Goal: Information Seeking & Learning: Learn about a topic

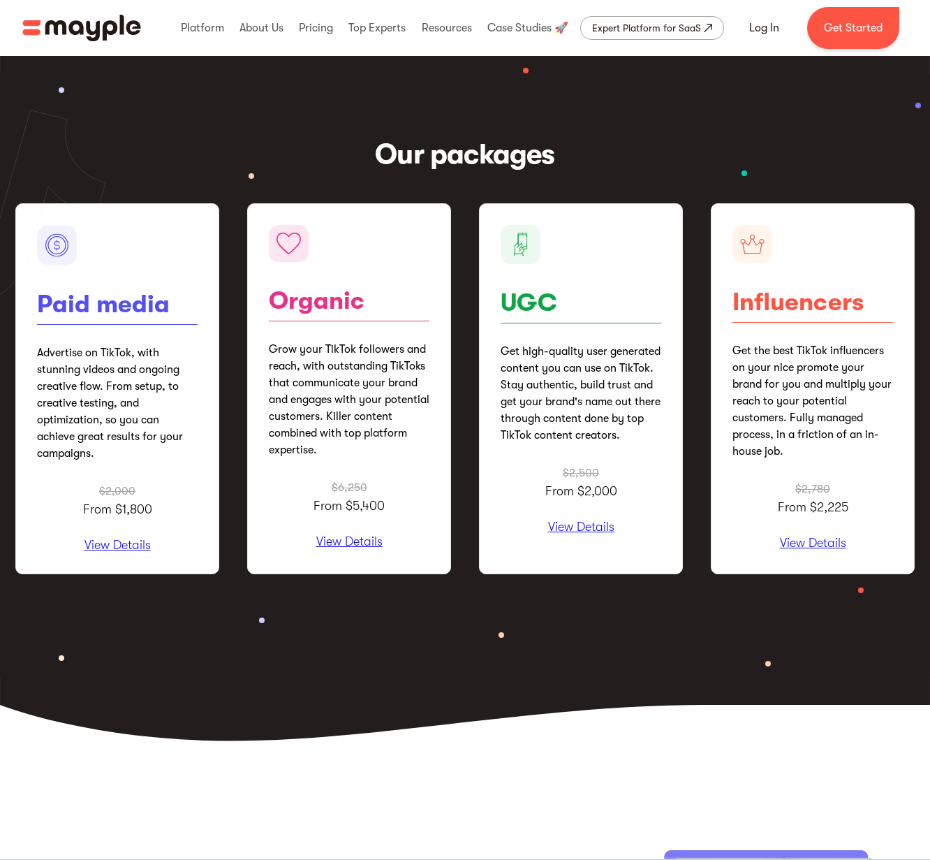
scroll to position [1588, 0]
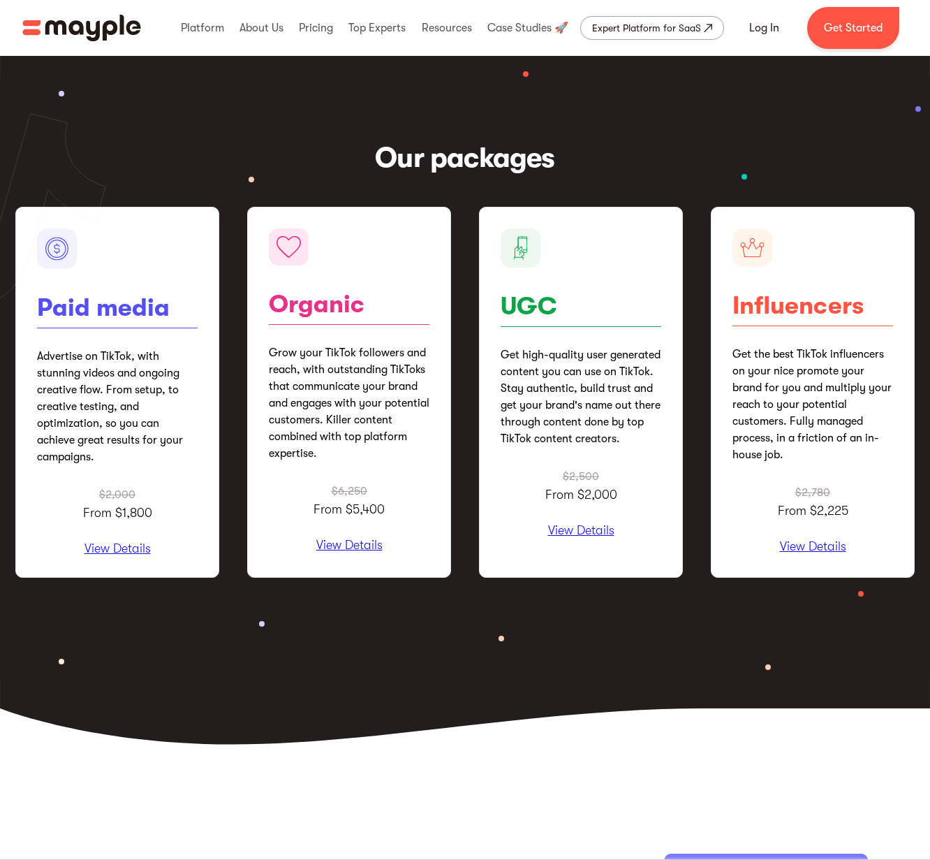
click at [549, 422] on p "Get high-quality user generated content you can use on TikTok. Stay authentic, …" at bounding box center [581, 396] width 161 height 101
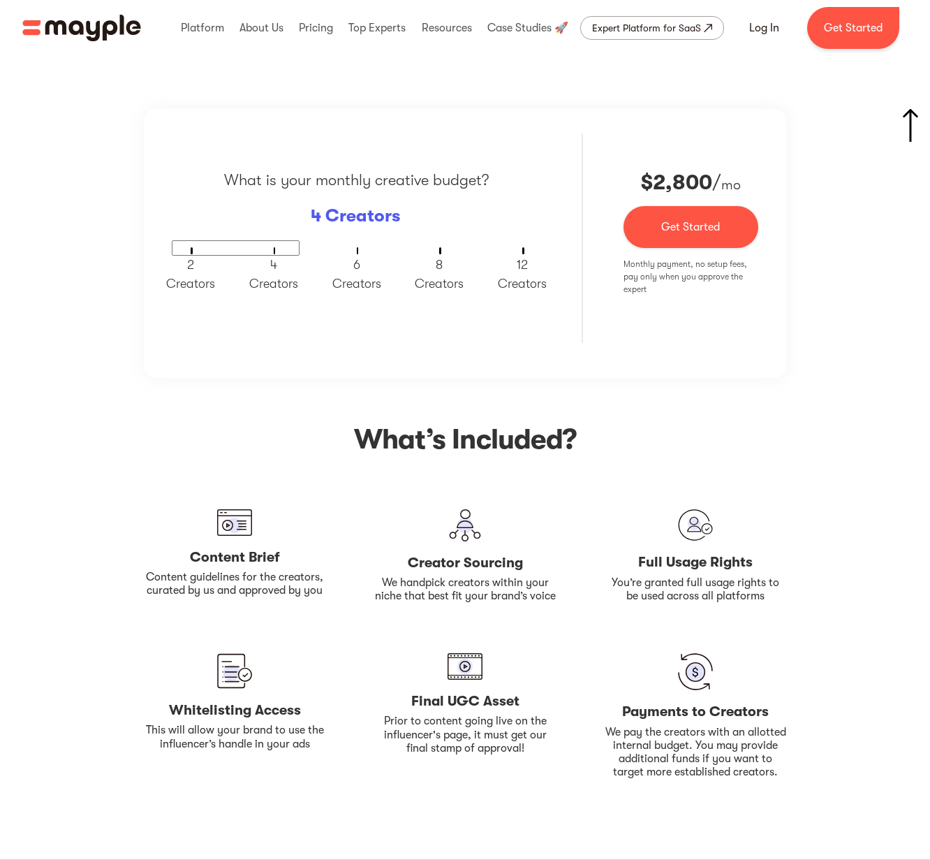
scroll to position [2331, 0]
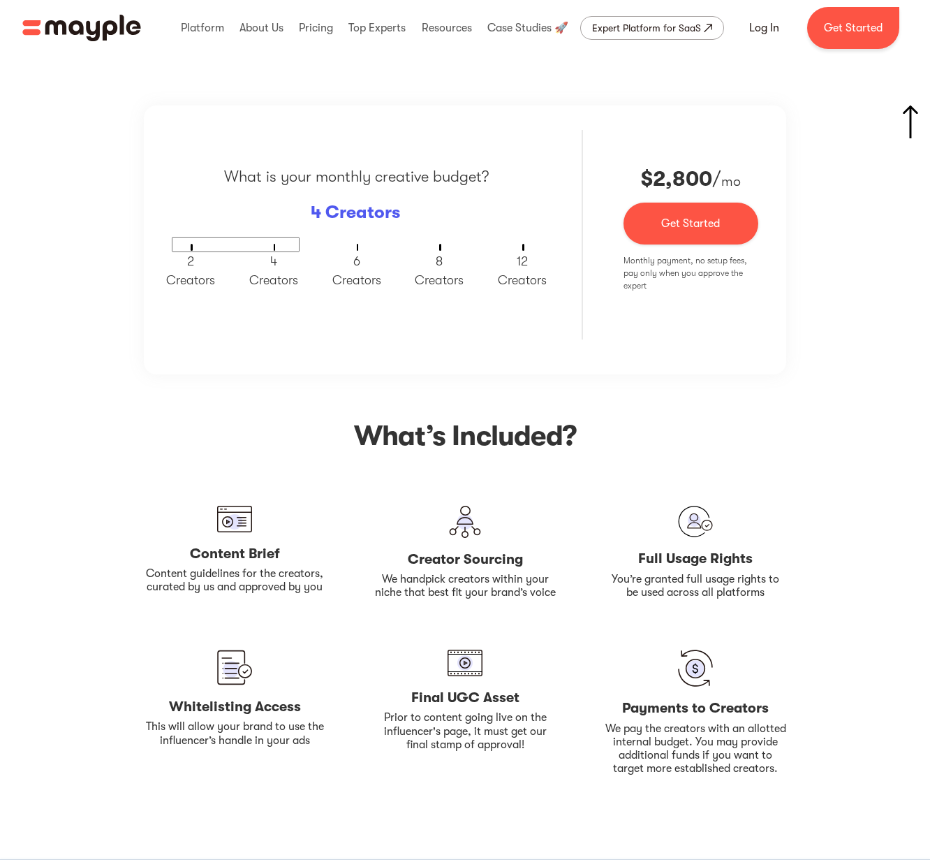
drag, startPoint x: 228, startPoint y: 244, endPoint x: 320, endPoint y: 250, distance: 92.3
click at [320, 250] on div at bounding box center [356, 244] width 369 height 15
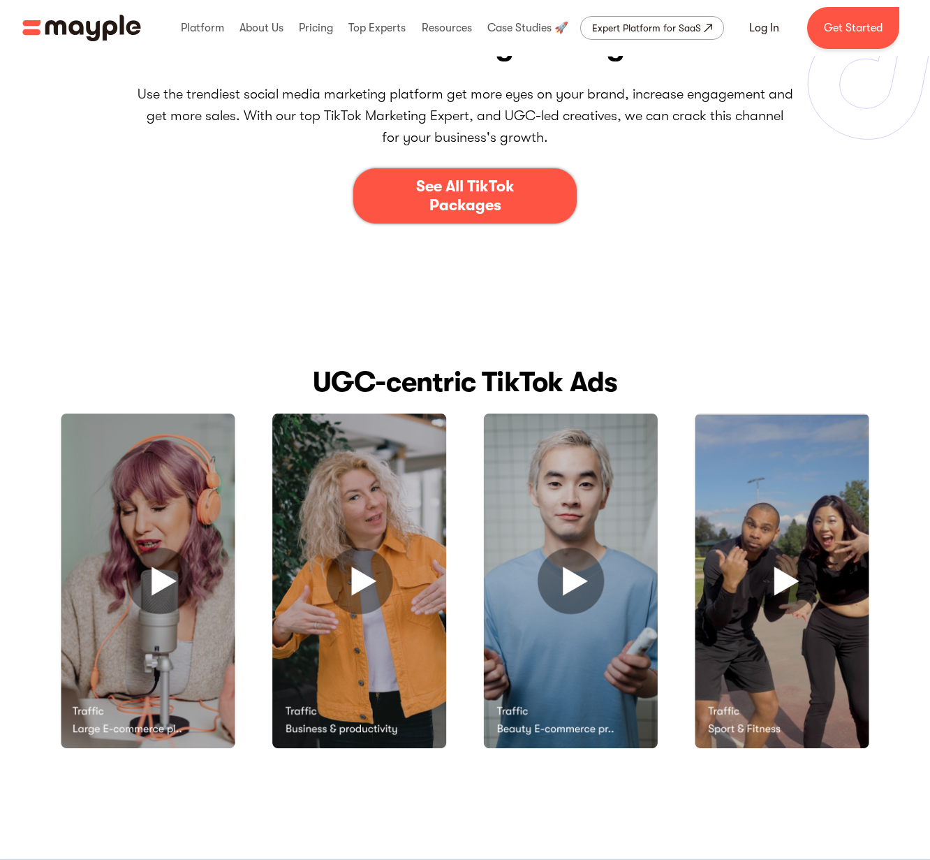
scroll to position [0, 0]
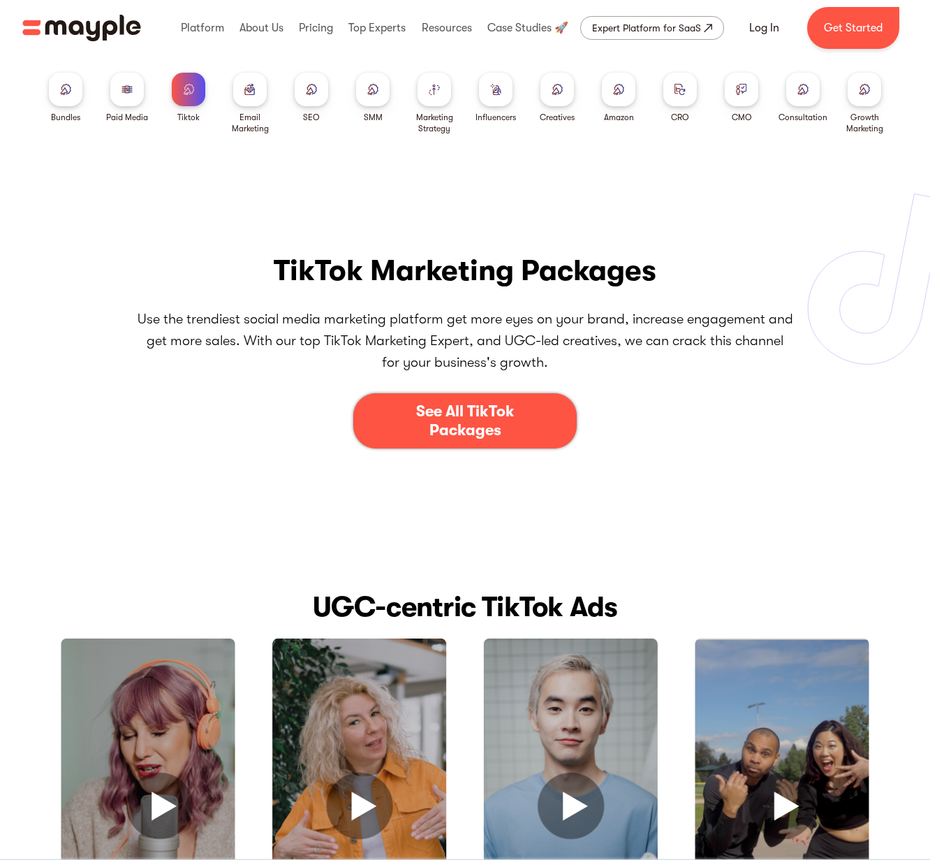
click at [64, 84] on img at bounding box center [65, 89] width 11 height 10
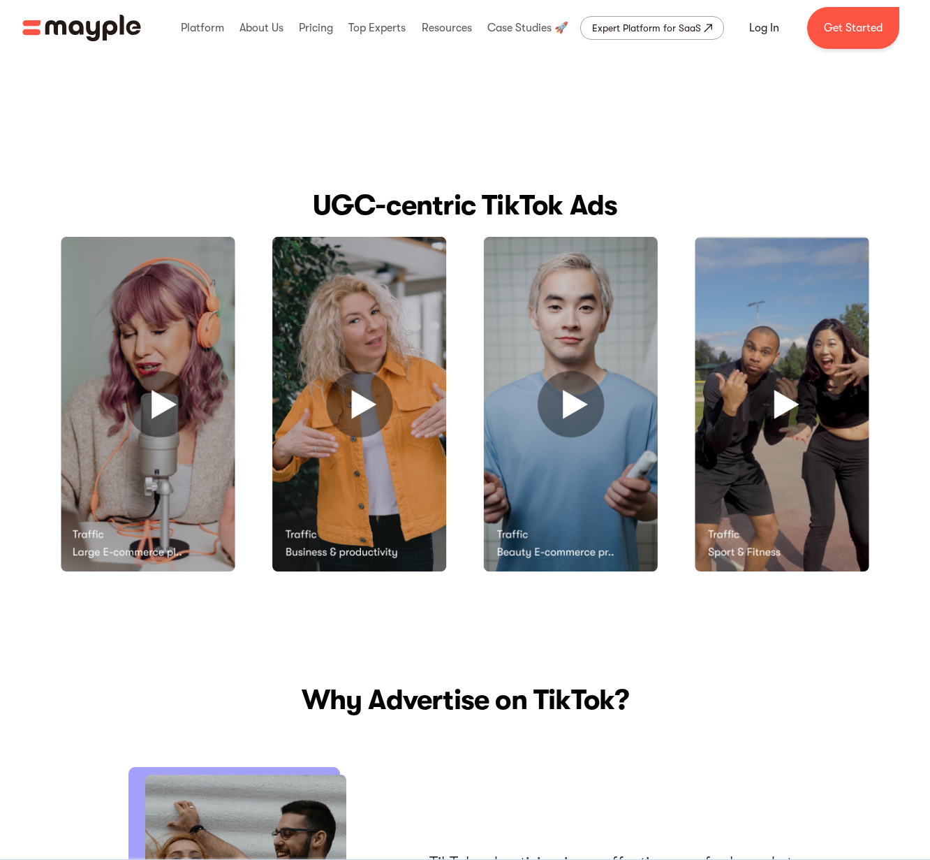
scroll to position [403, 0]
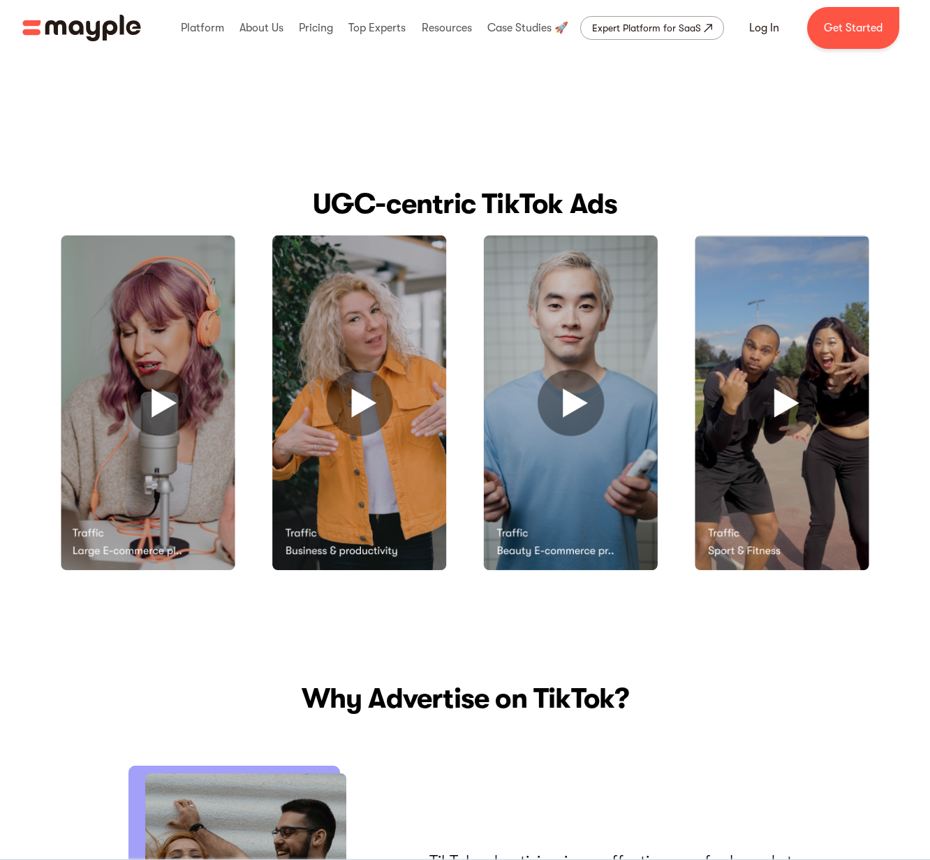
click at [366, 401] on img at bounding box center [359, 403] width 175 height 336
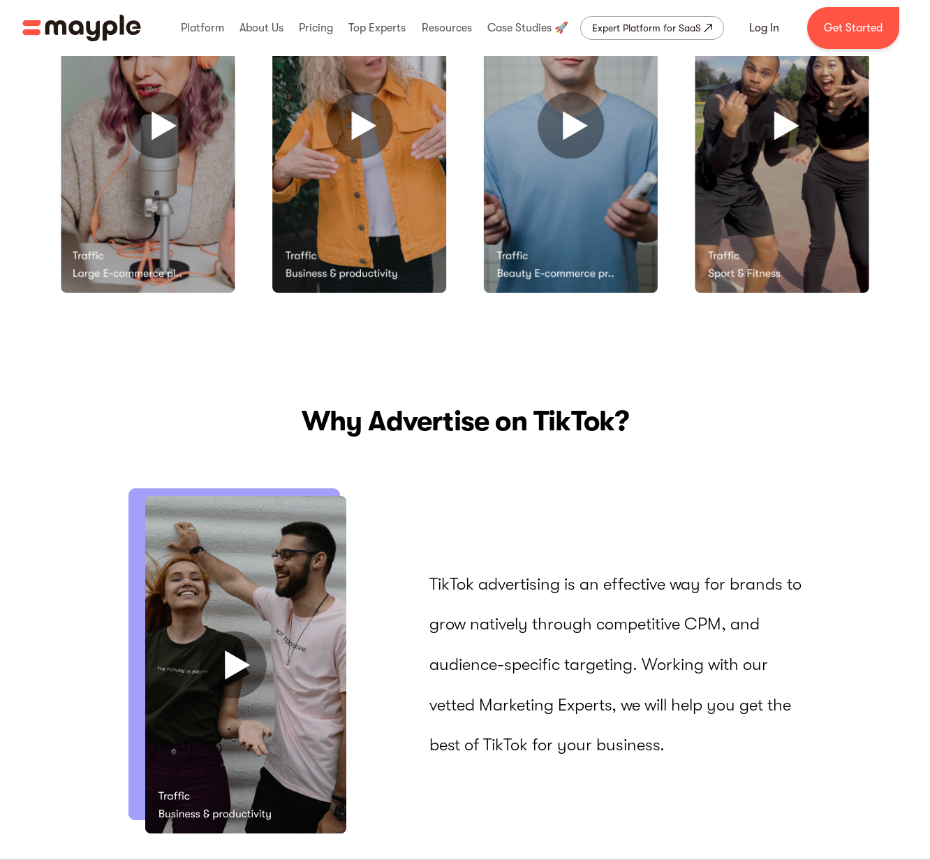
scroll to position [0, 0]
